Goal: Find specific page/section: Find specific page/section

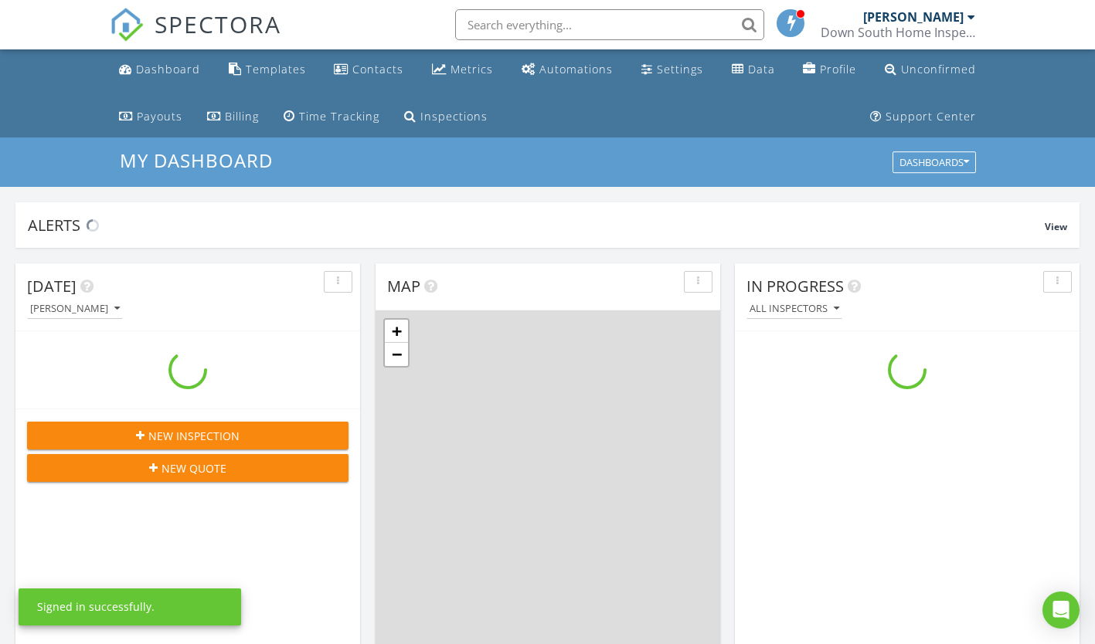
click at [591, 16] on input "text" at bounding box center [609, 24] width 309 height 31
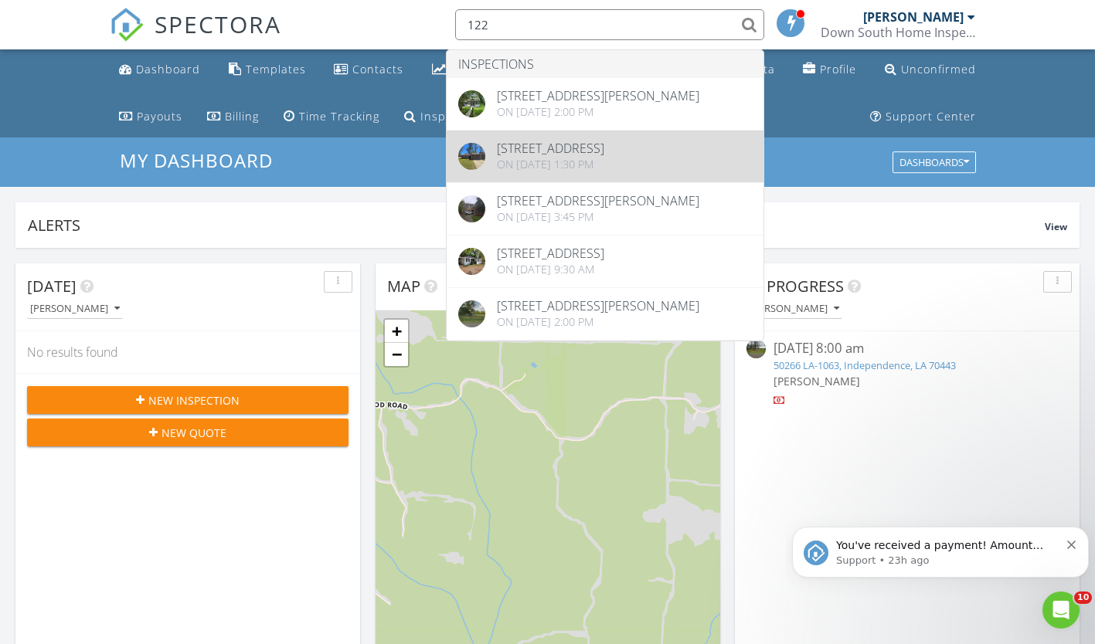
type input "122"
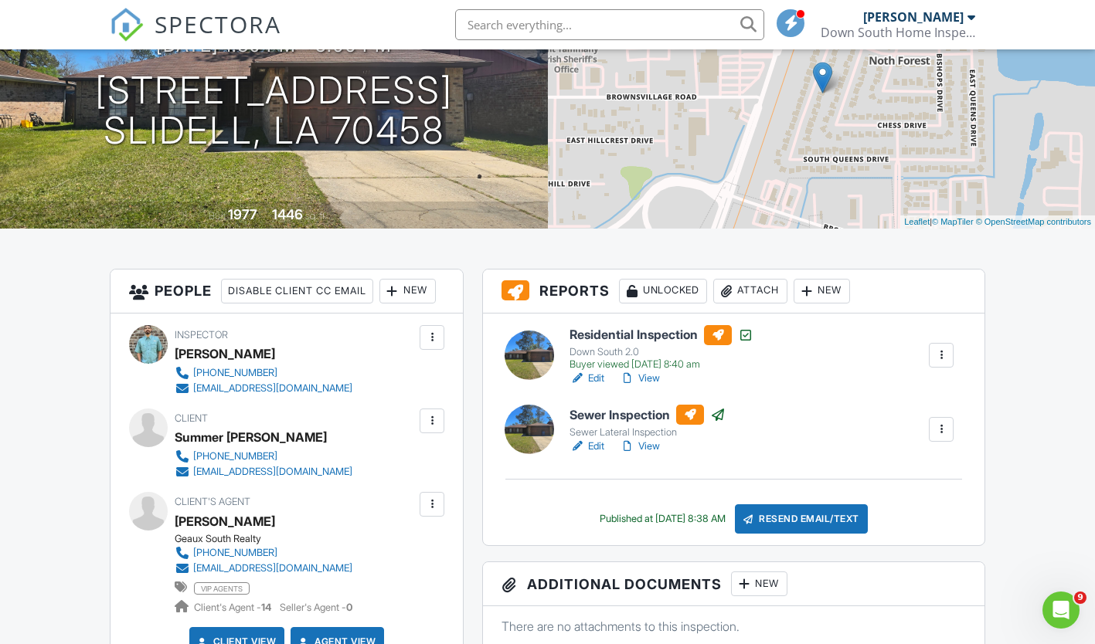
click at [642, 448] on link "View" at bounding box center [640, 446] width 40 height 15
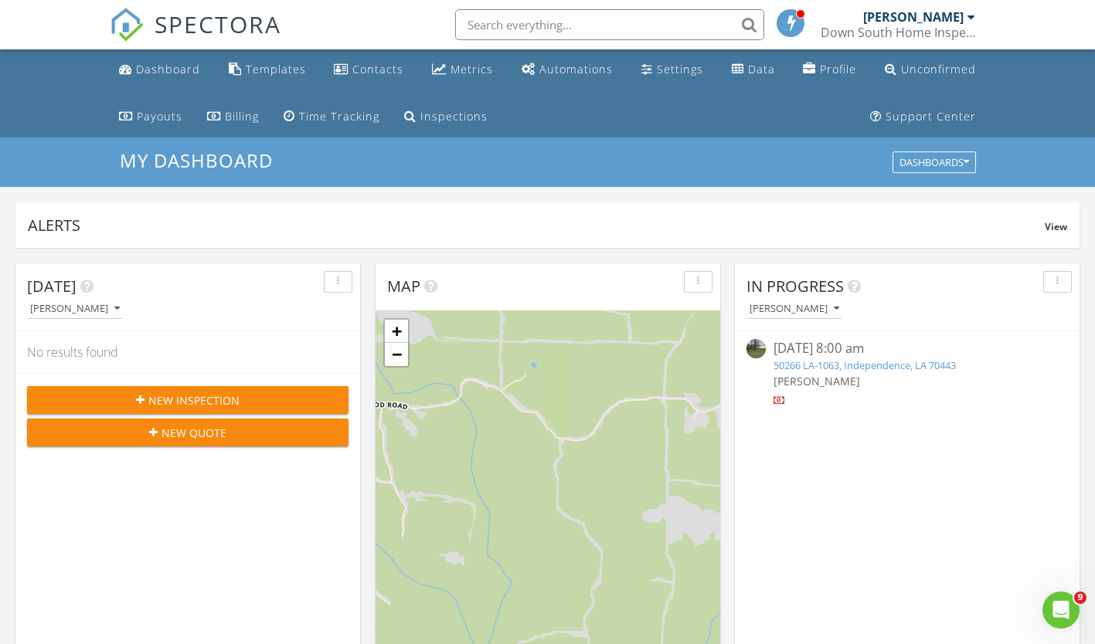
click at [583, 29] on input "text" at bounding box center [609, 24] width 309 height 31
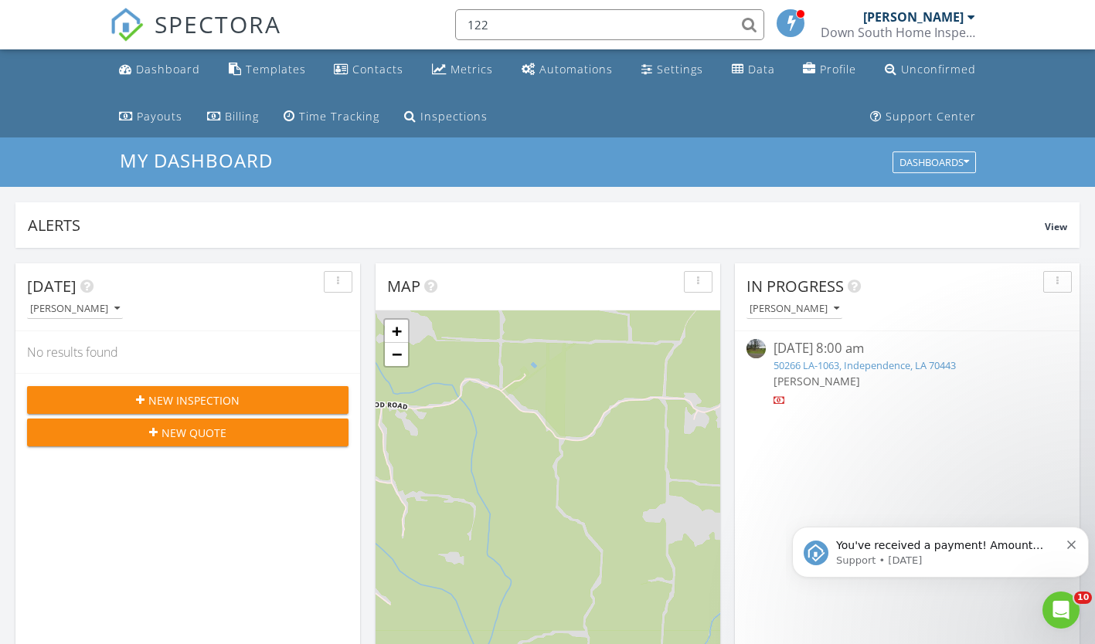
type input "122"
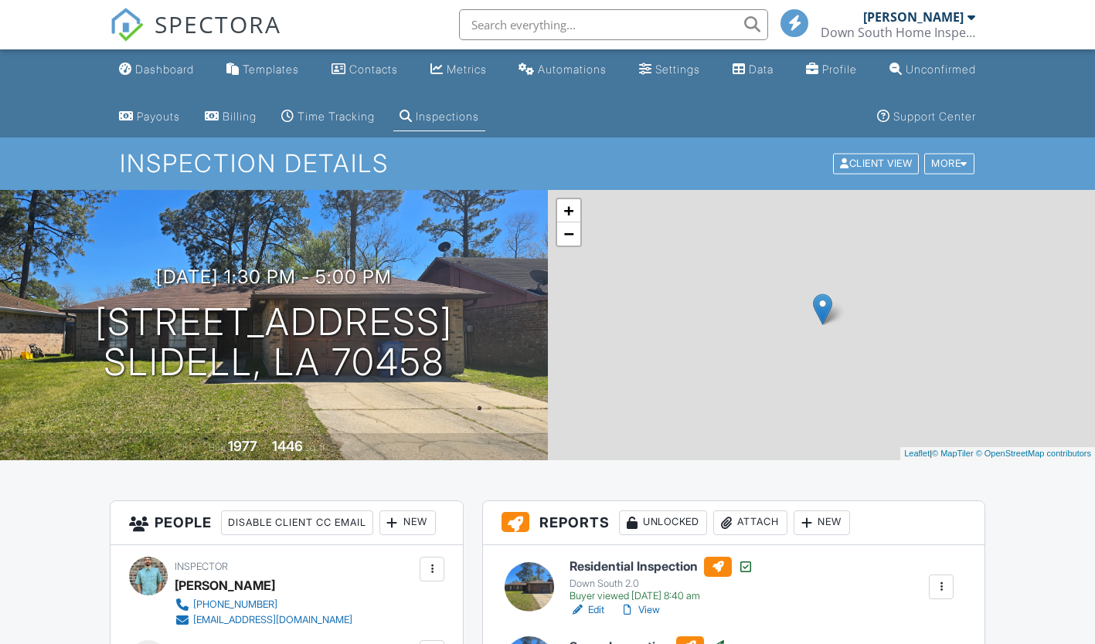
drag, startPoint x: 0, startPoint y: 0, endPoint x: 657, endPoint y: 367, distance: 752.9
